Goal: Task Accomplishment & Management: Use online tool/utility

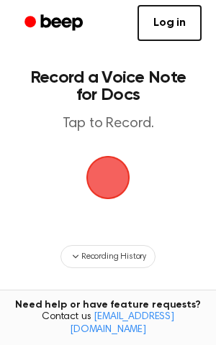
click at [112, 172] on span "button" at bounding box center [108, 177] width 80 height 80
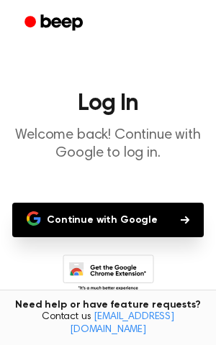
click at [188, 270] on div at bounding box center [108, 275] width 193 height 40
click at [136, 212] on button "Continue with Google" at bounding box center [107, 220] width 191 height 35
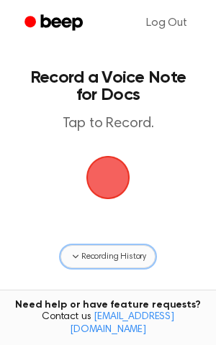
click at [86, 257] on span "Recording History" at bounding box center [113, 256] width 65 height 13
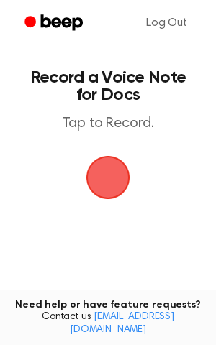
click at [100, 175] on span "button" at bounding box center [107, 177] width 51 height 51
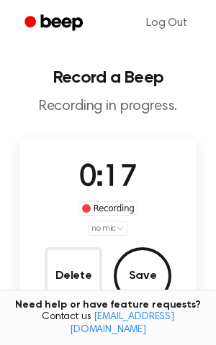
click at [14, 2] on div "Log Out" at bounding box center [108, 23] width 216 height 46
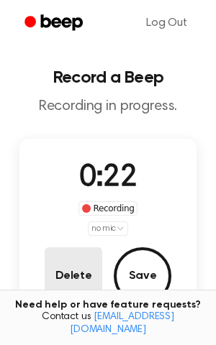
click at [70, 274] on button "Delete" at bounding box center [74, 276] width 58 height 58
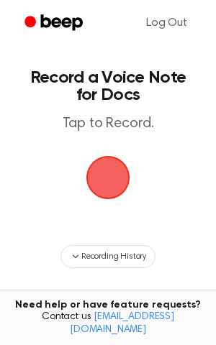
click at [111, 171] on span "button" at bounding box center [108, 177] width 70 height 70
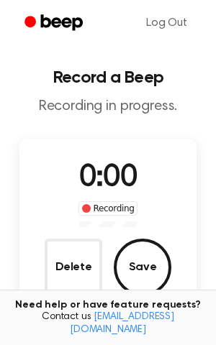
click at [106, 178] on span "0:00" at bounding box center [108, 178] width 58 height 30
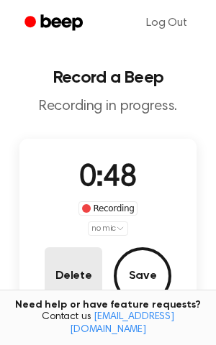
click at [71, 277] on button "Delete" at bounding box center [74, 276] width 58 height 58
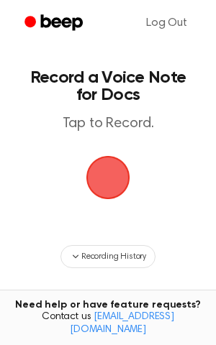
click at [104, 168] on span "button" at bounding box center [107, 177] width 74 height 74
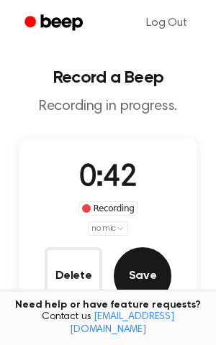
click at [138, 278] on button "Save" at bounding box center [143, 276] width 58 height 58
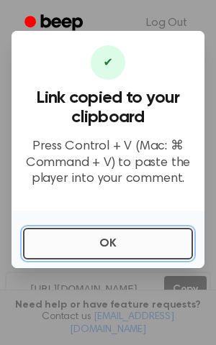
click at [73, 236] on button "OK" at bounding box center [108, 244] width 170 height 32
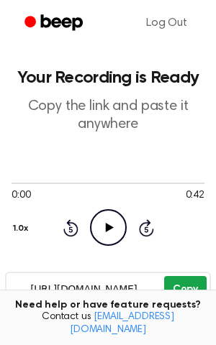
click at [182, 289] on button "Copy" at bounding box center [185, 289] width 42 height 27
